Goal: Check status: Check status

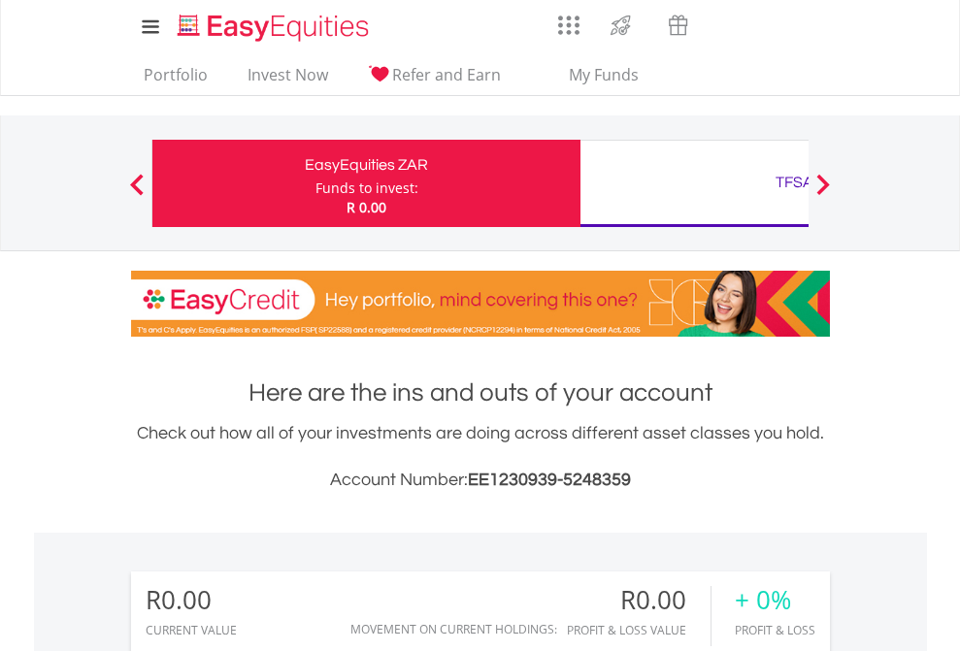
scroll to position [186, 305]
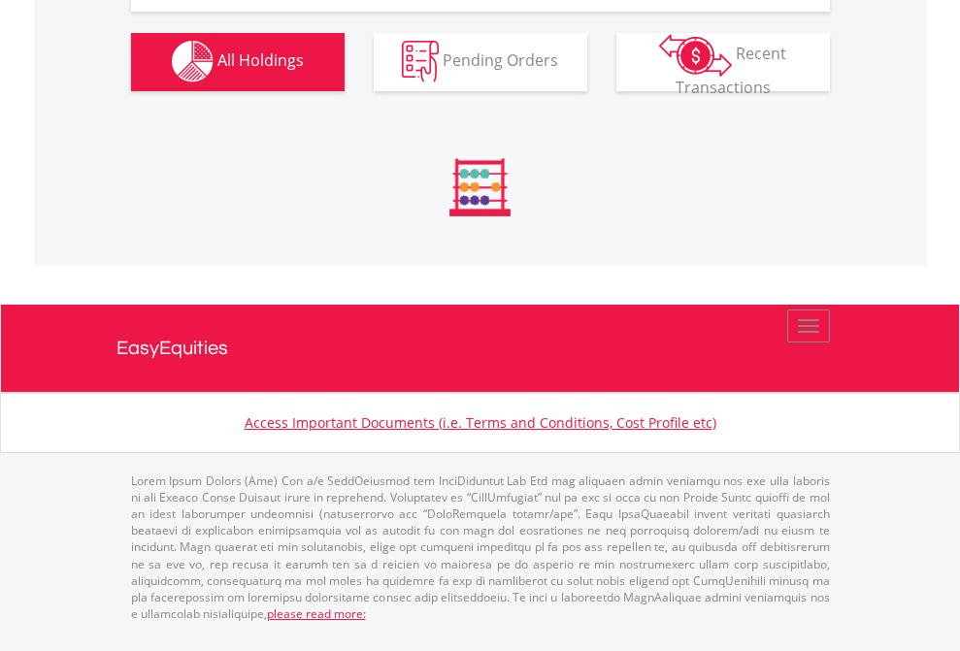
scroll to position [1921, 0]
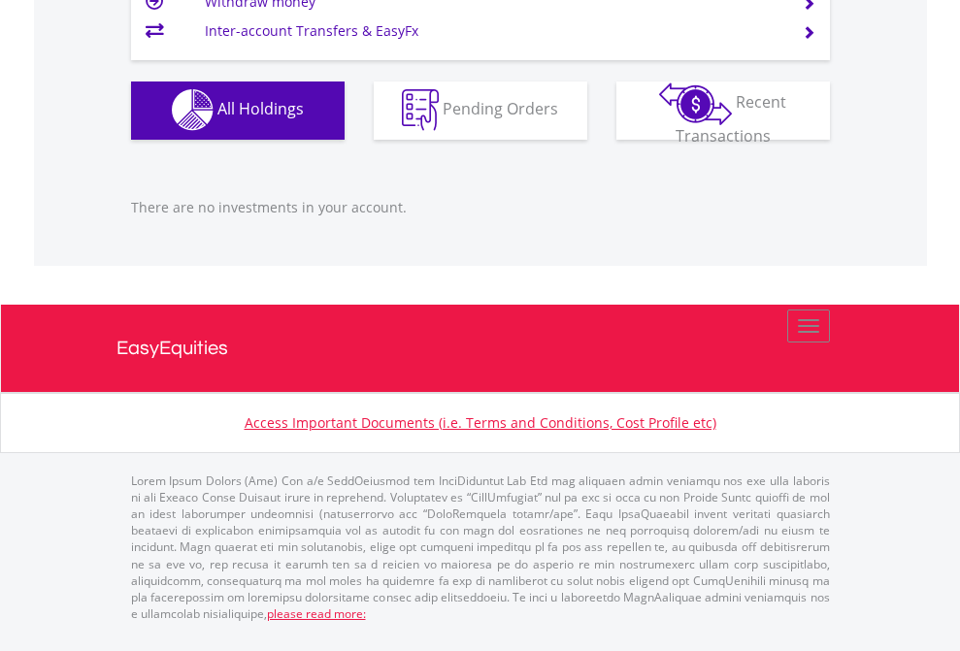
scroll to position [186, 305]
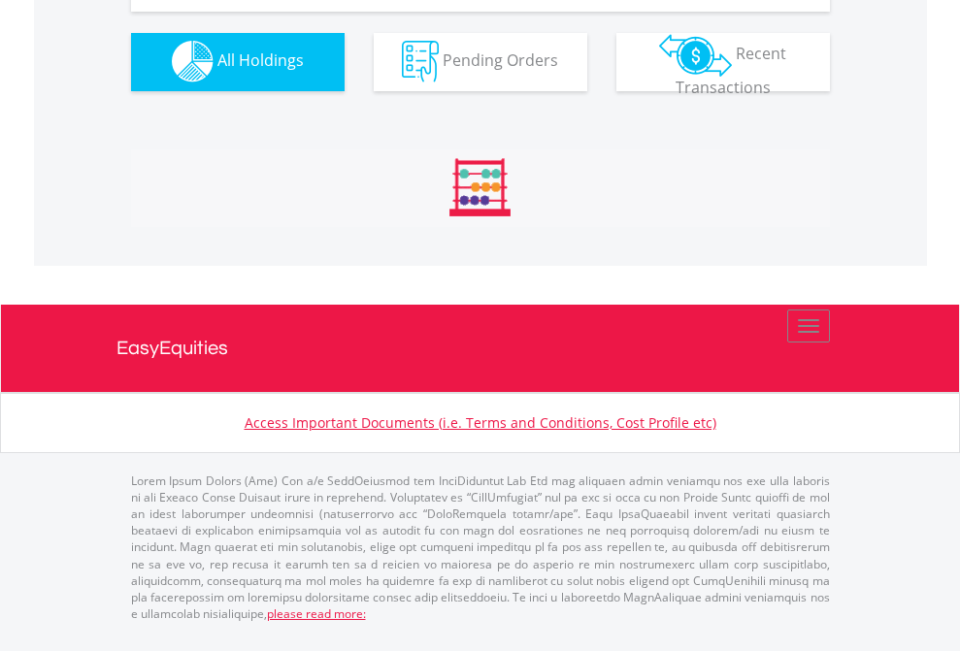
scroll to position [1921, 0]
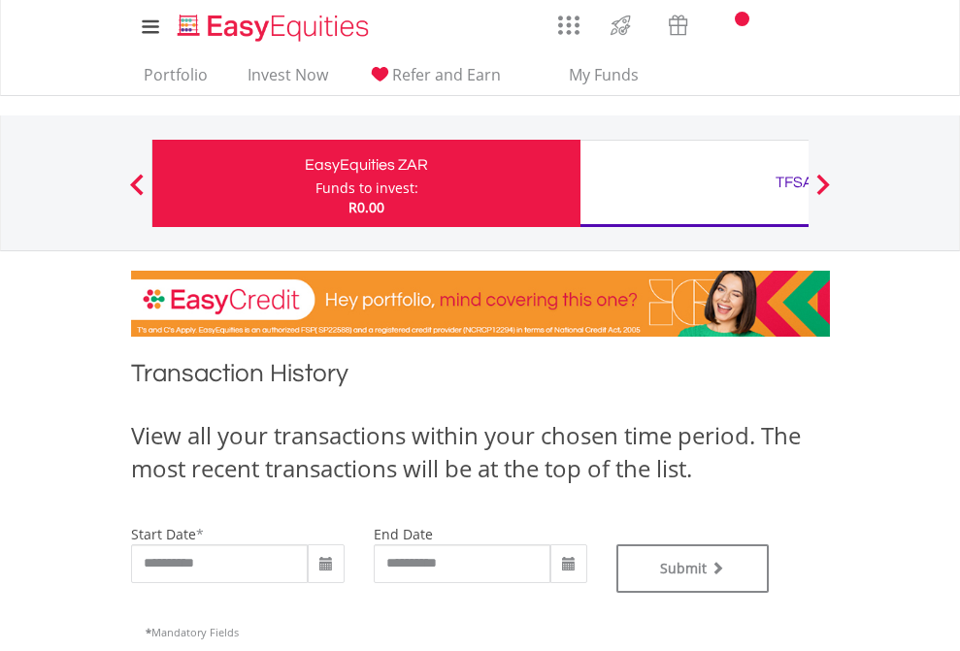
click at [694, 183] on div "TFSA" at bounding box center [794, 182] width 405 height 27
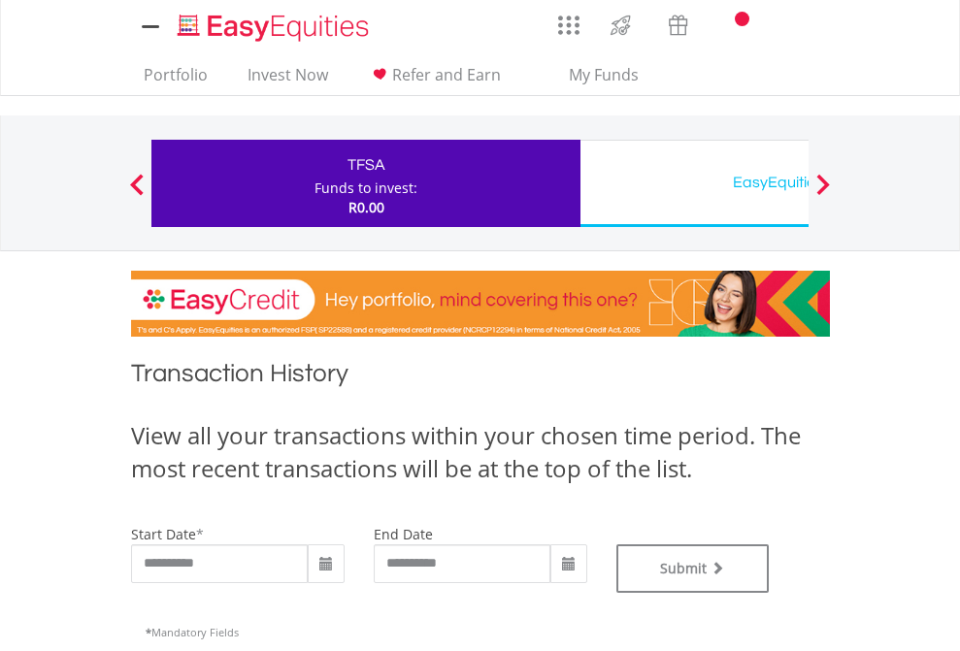
type input "**********"
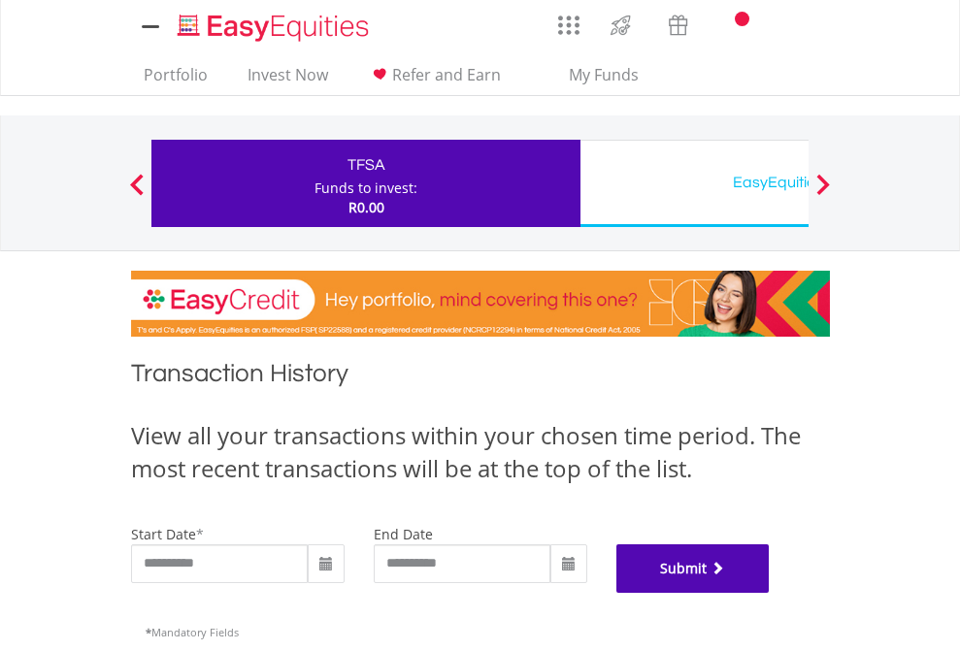
click at [770, 593] on button "Submit" at bounding box center [692, 568] width 153 height 49
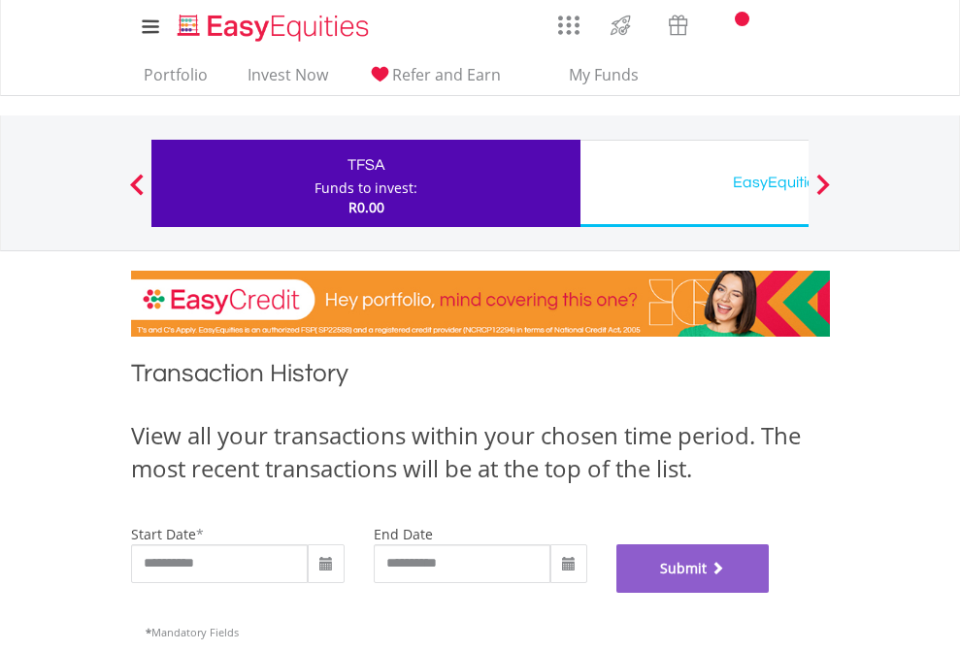
scroll to position [787, 0]
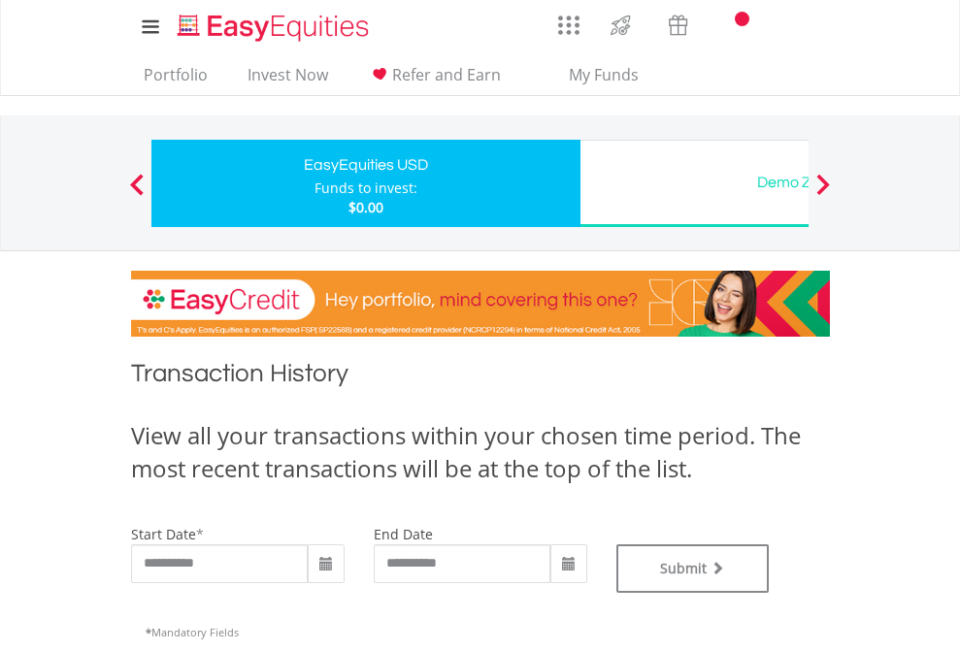
scroll to position [787, 0]
